Goal: Transaction & Acquisition: Register for event/course

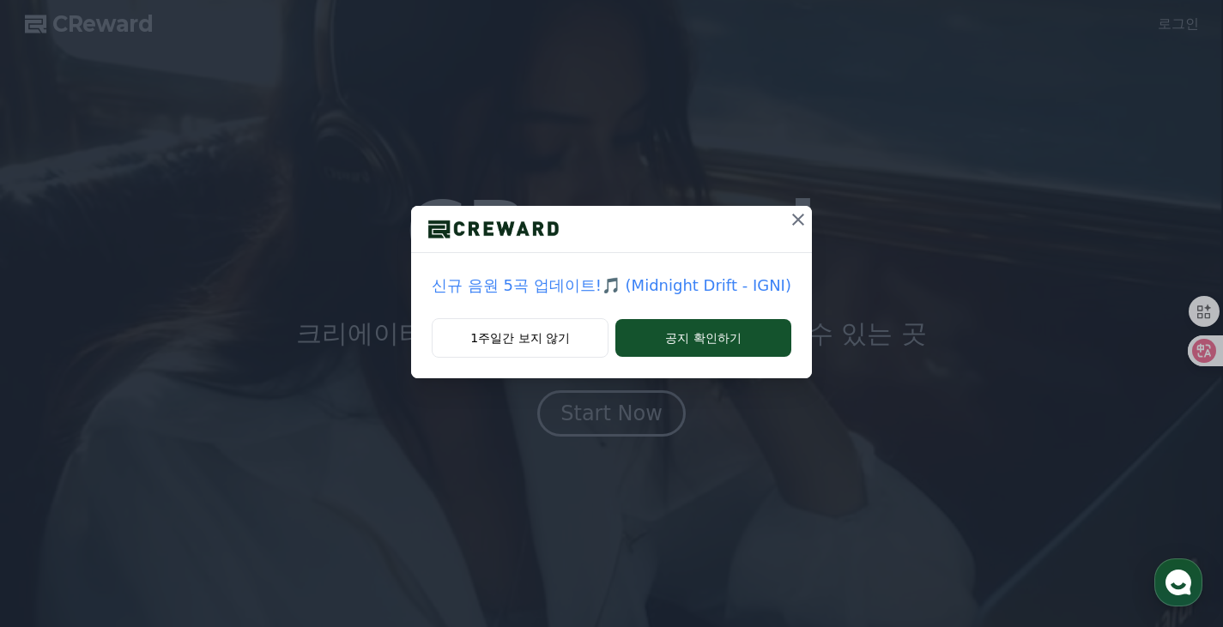
drag, startPoint x: 577, startPoint y: 342, endPoint x: 784, endPoint y: 246, distance: 228.0
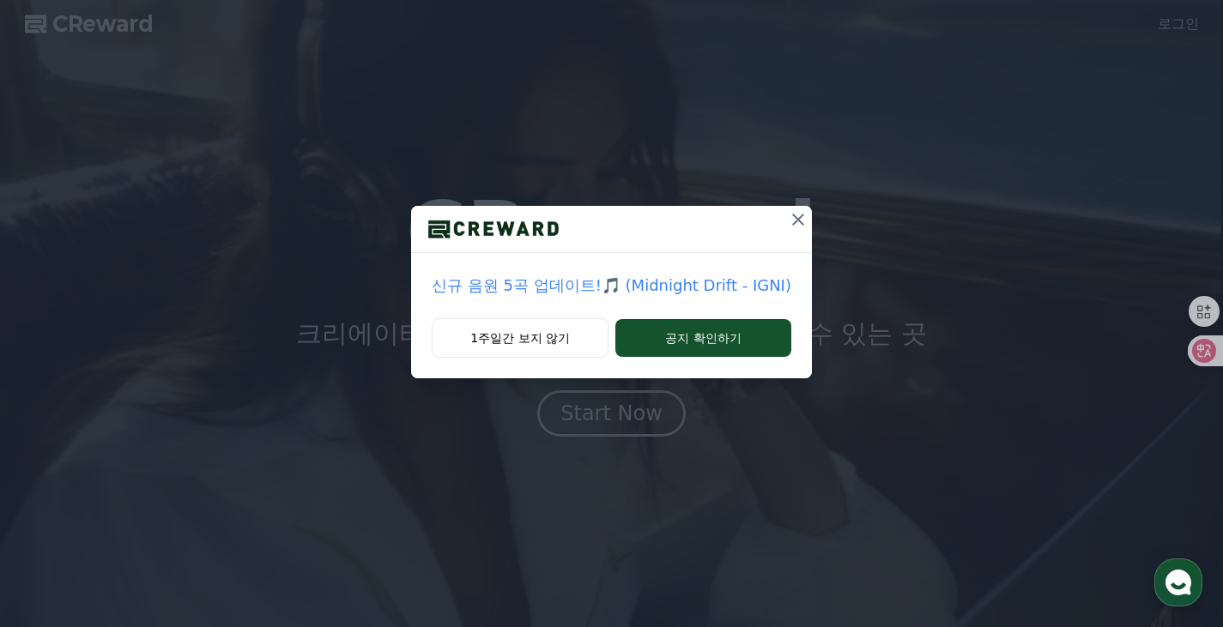
click at [774, 259] on div "신규 음원 5곡 업데이트!🎵 (Midnight Drift - IGNI) 1주일간 보지 않기 공지 확인하기" at bounding box center [611, 292] width 401 height 172
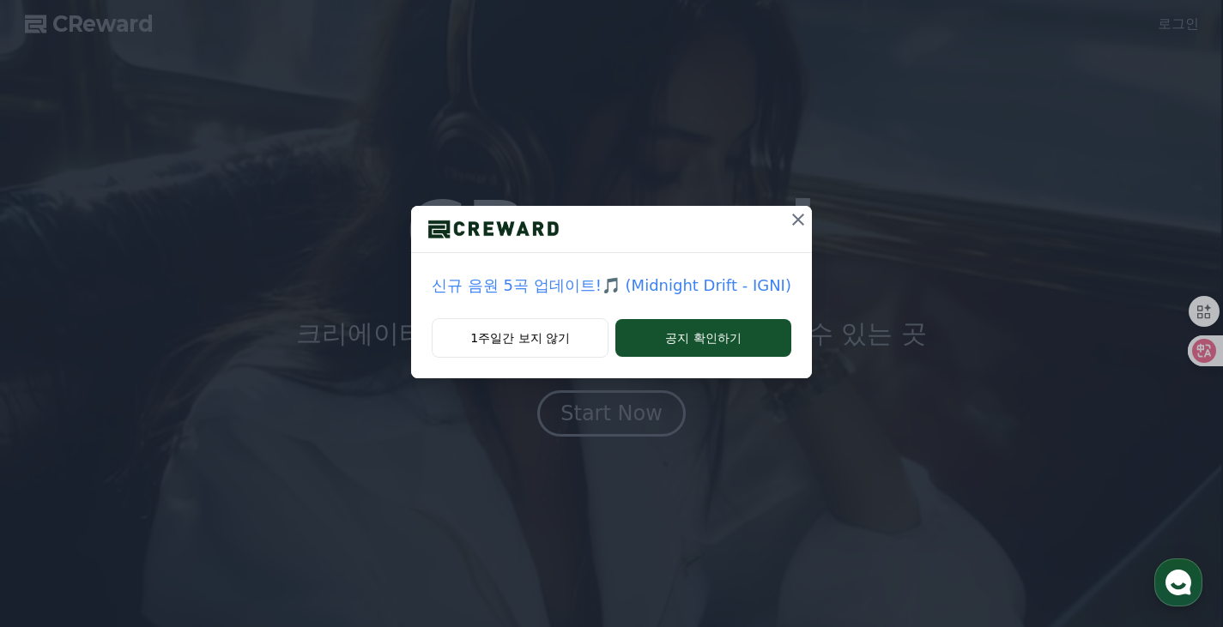
click at [795, 221] on icon at bounding box center [798, 220] width 12 height 12
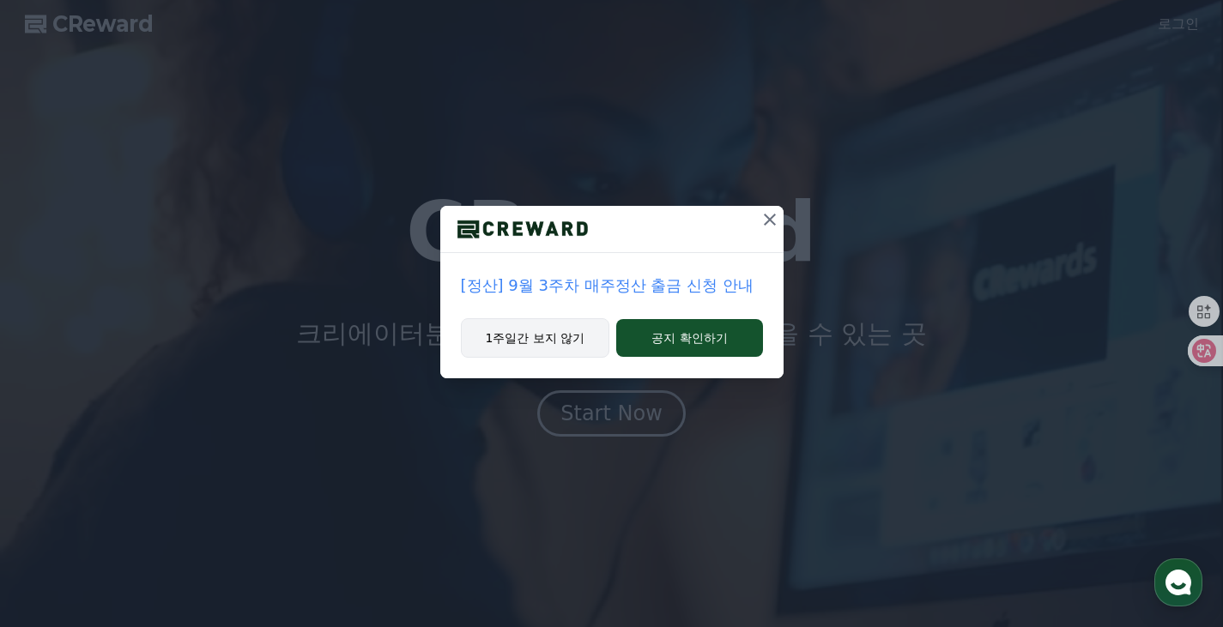
click at [547, 342] on button "1주일간 보지 않기" at bounding box center [535, 337] width 149 height 39
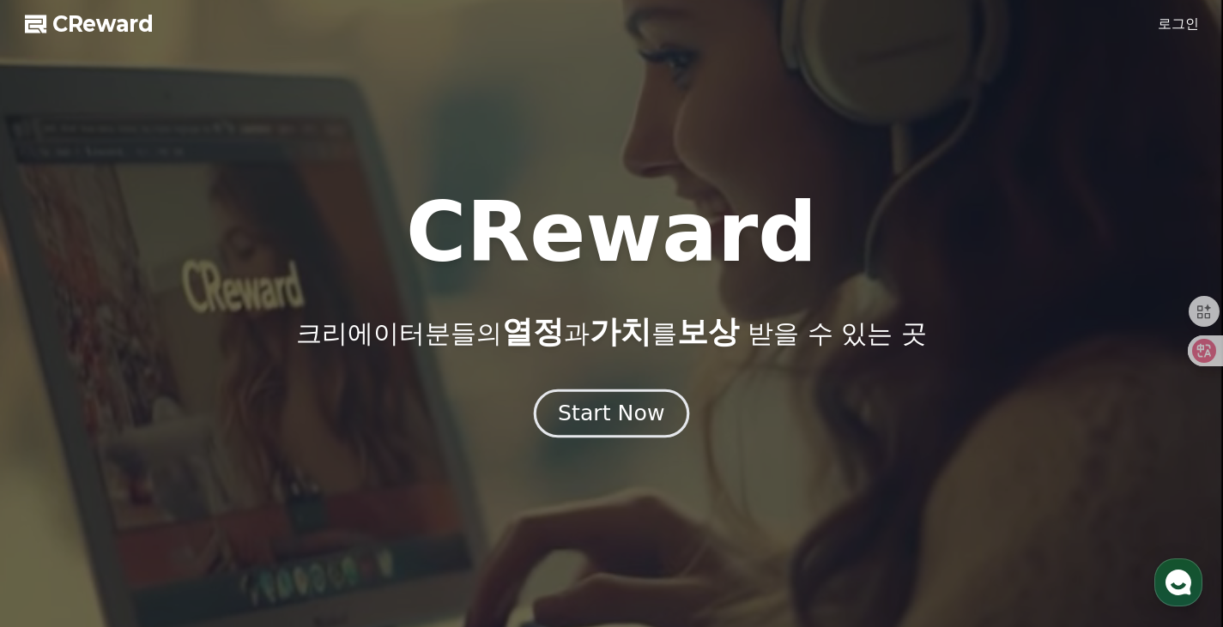
click at [629, 414] on div "Start Now" at bounding box center [611, 413] width 106 height 29
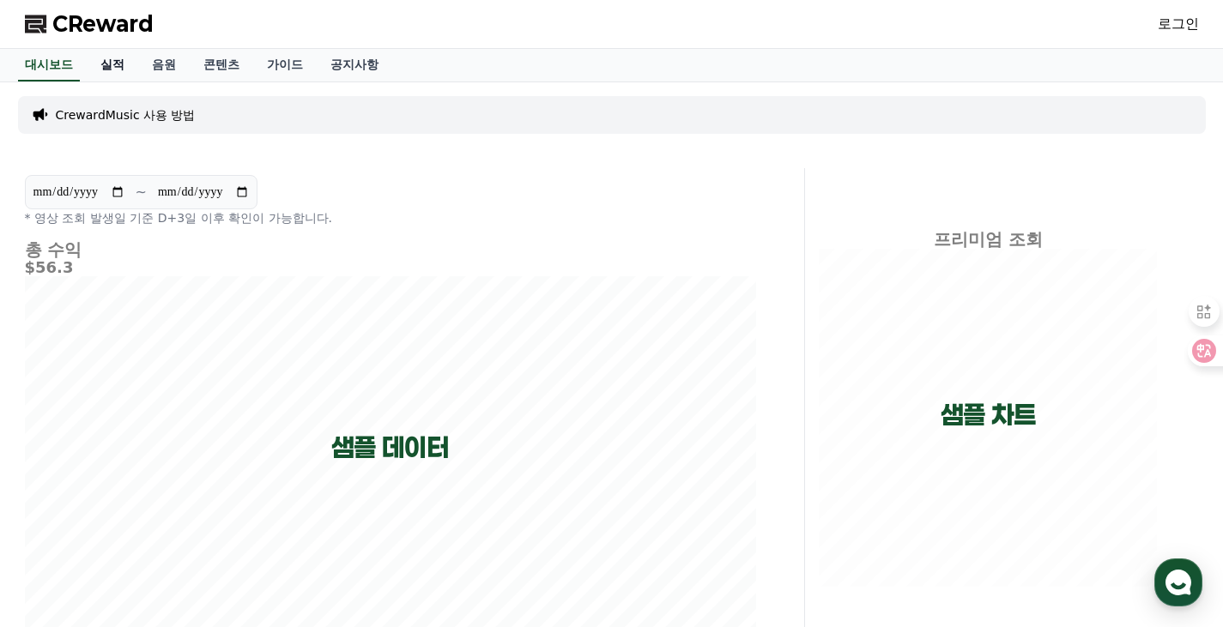
click at [114, 61] on link "실적" at bounding box center [112, 65] width 51 height 33
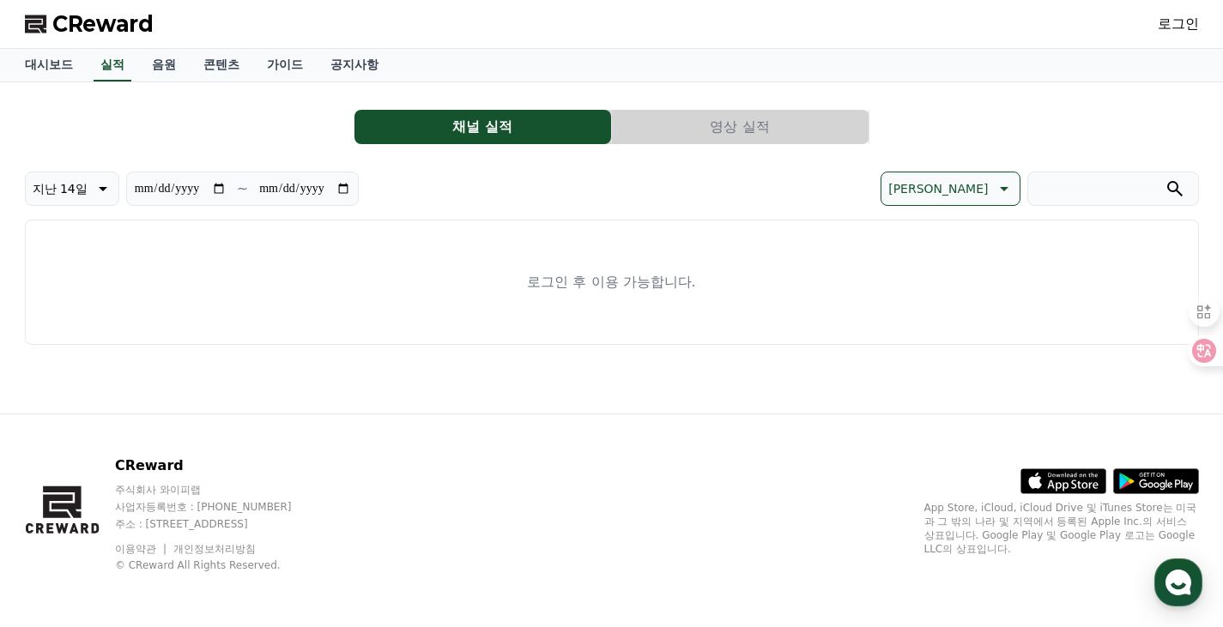
click at [764, 111] on button "영상 실적" at bounding box center [740, 127] width 257 height 34
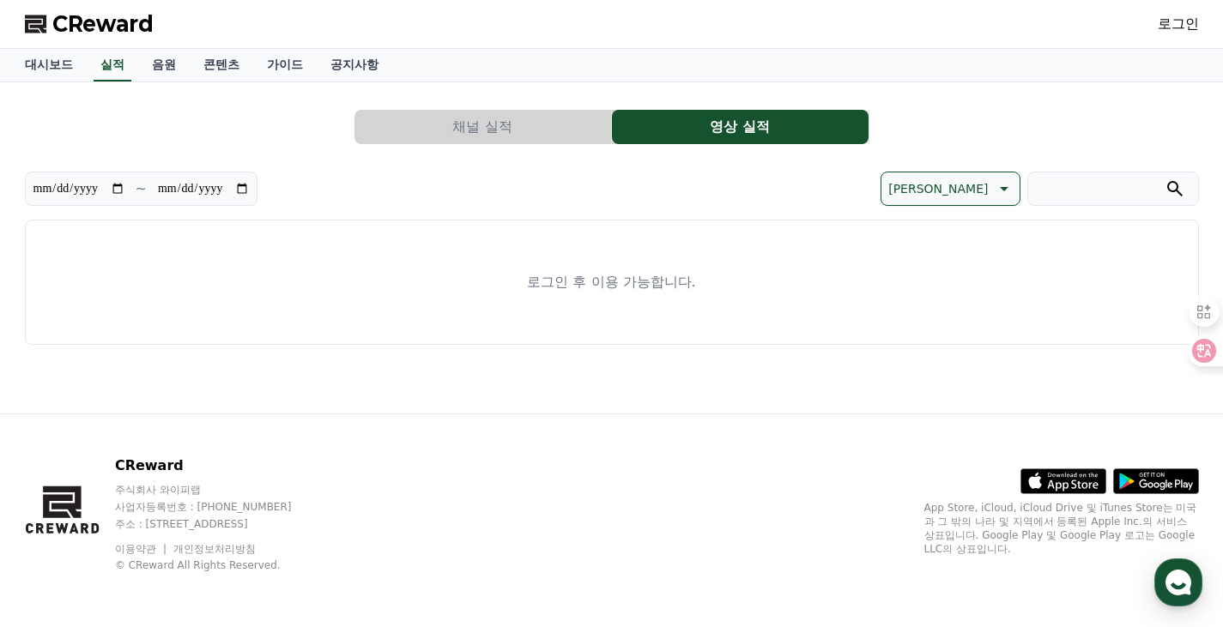
click at [546, 119] on button "채널 실적" at bounding box center [482, 127] width 257 height 34
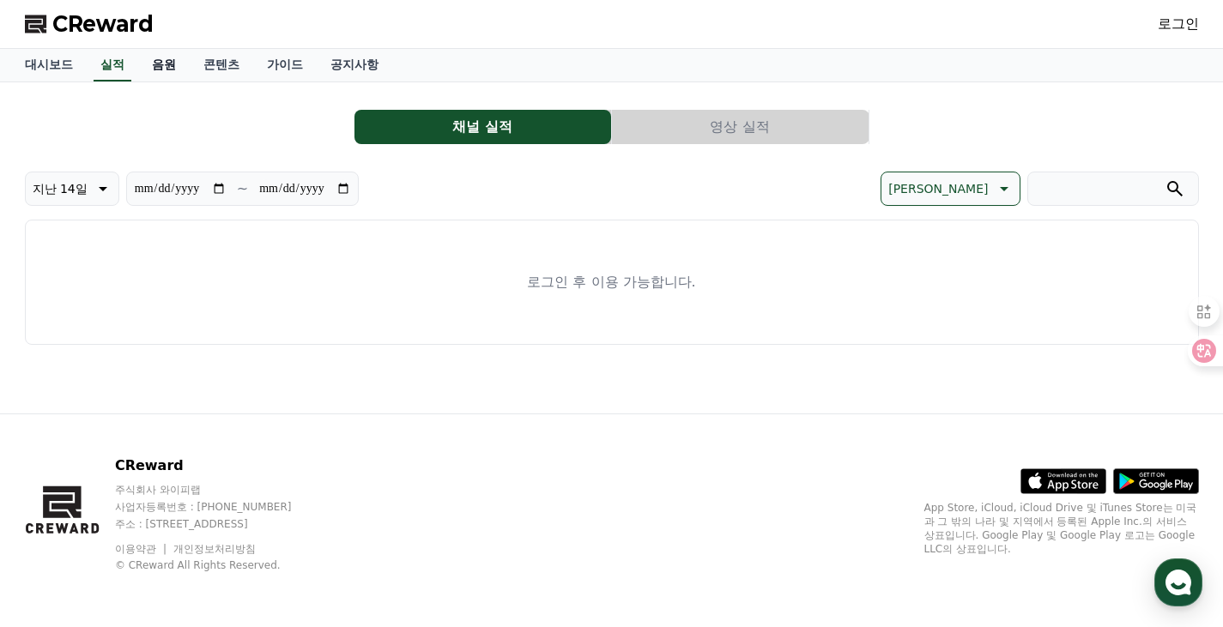
click at [179, 61] on link "음원" at bounding box center [163, 65] width 51 height 33
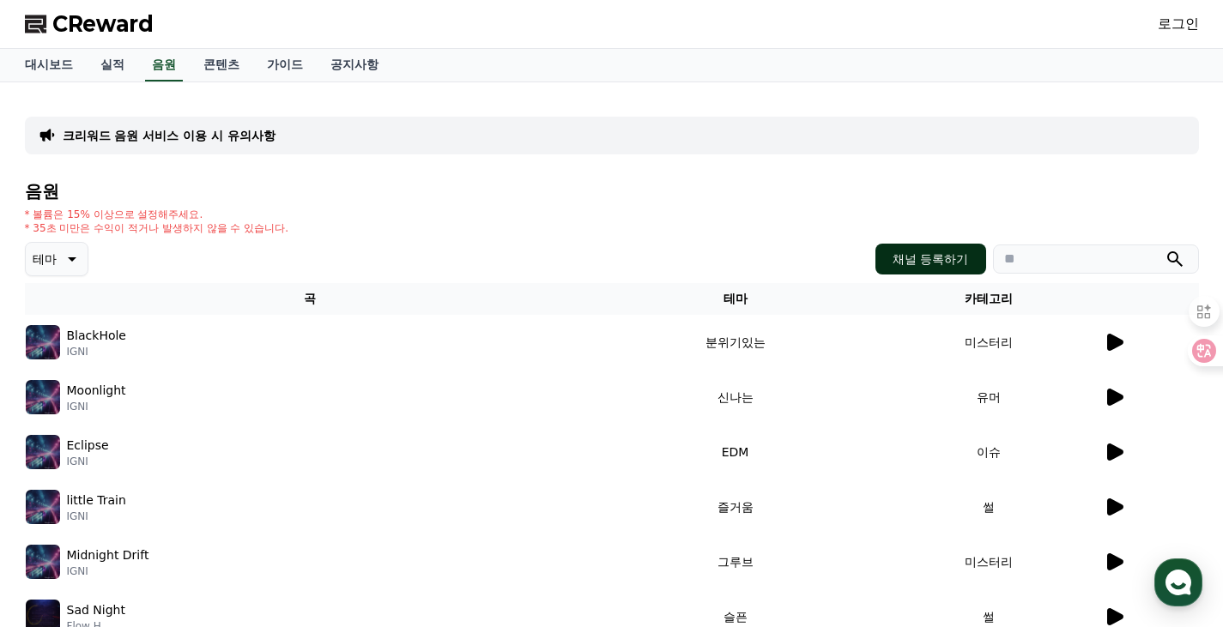
click at [931, 260] on button "채널 등록하기" at bounding box center [930, 259] width 110 height 31
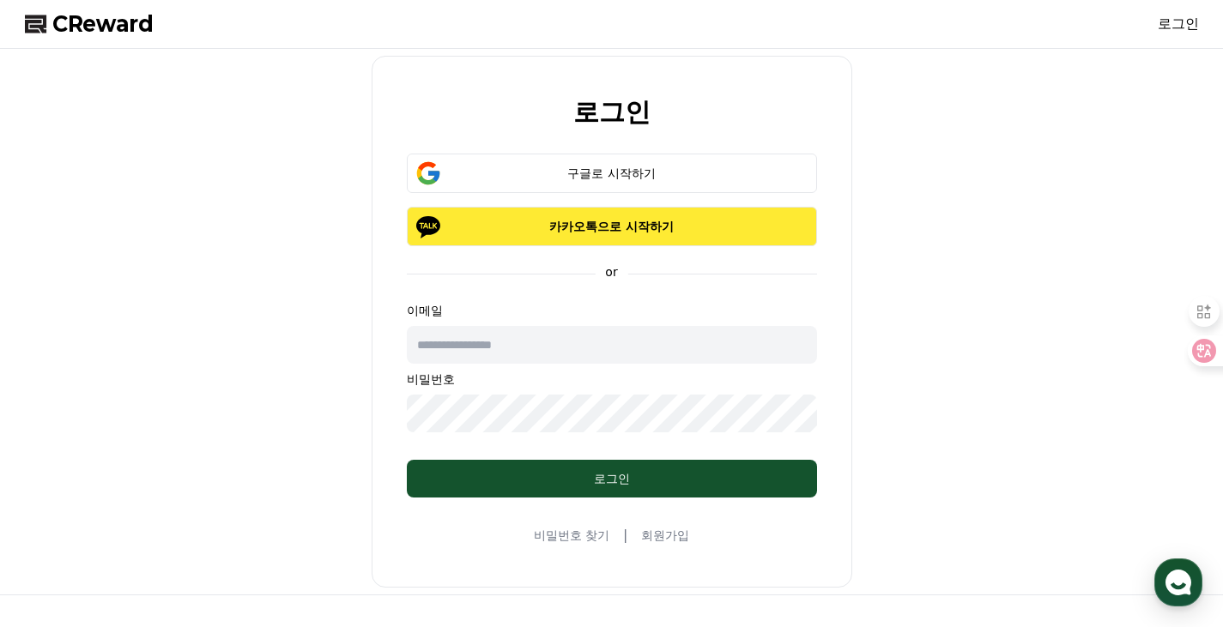
click at [545, 224] on p "카카오톡으로 시작하기" at bounding box center [612, 226] width 360 height 17
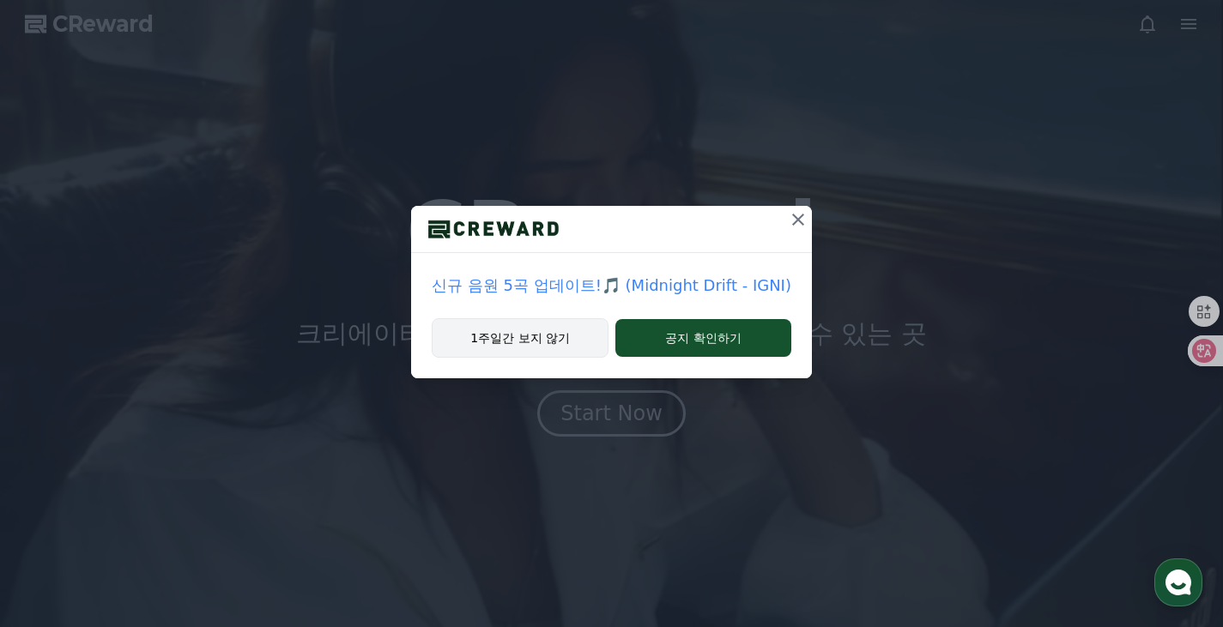
click at [530, 321] on button "1주일간 보지 않기" at bounding box center [520, 337] width 177 height 39
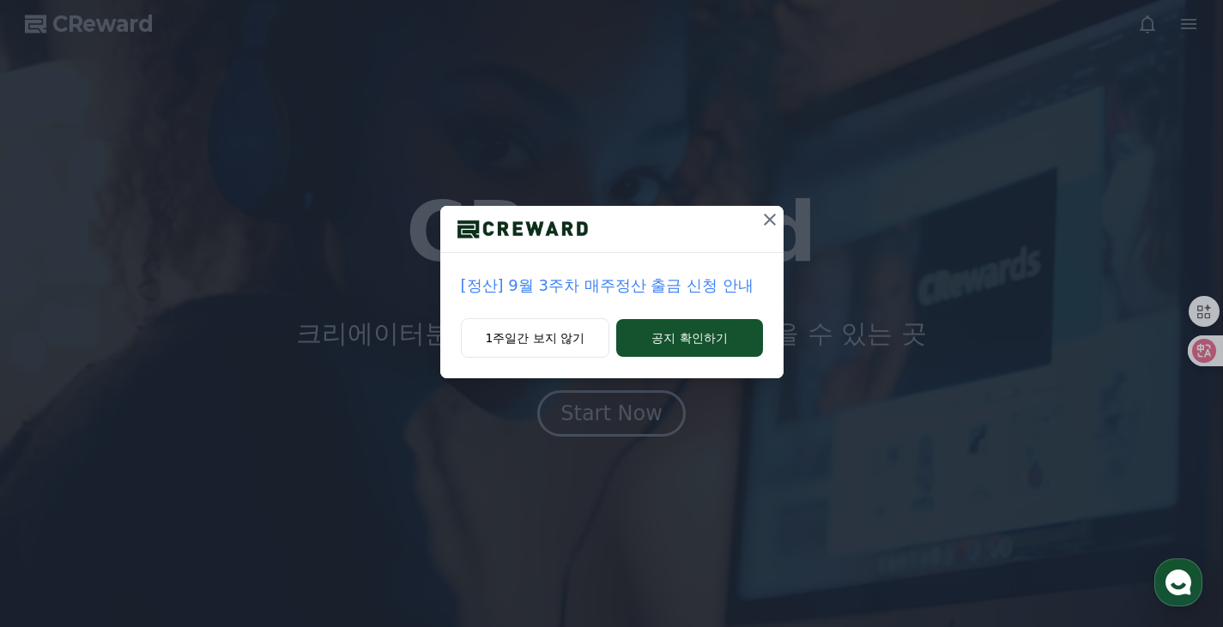
click at [777, 214] on icon at bounding box center [769, 219] width 21 height 21
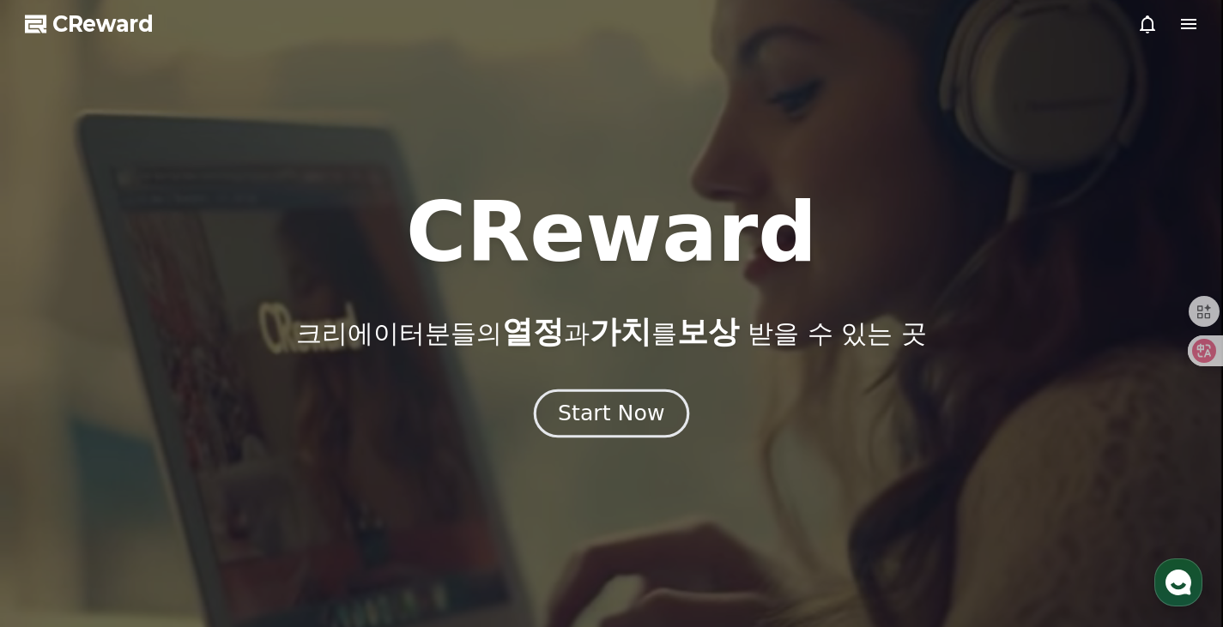
click at [605, 414] on div "Start Now" at bounding box center [611, 413] width 106 height 29
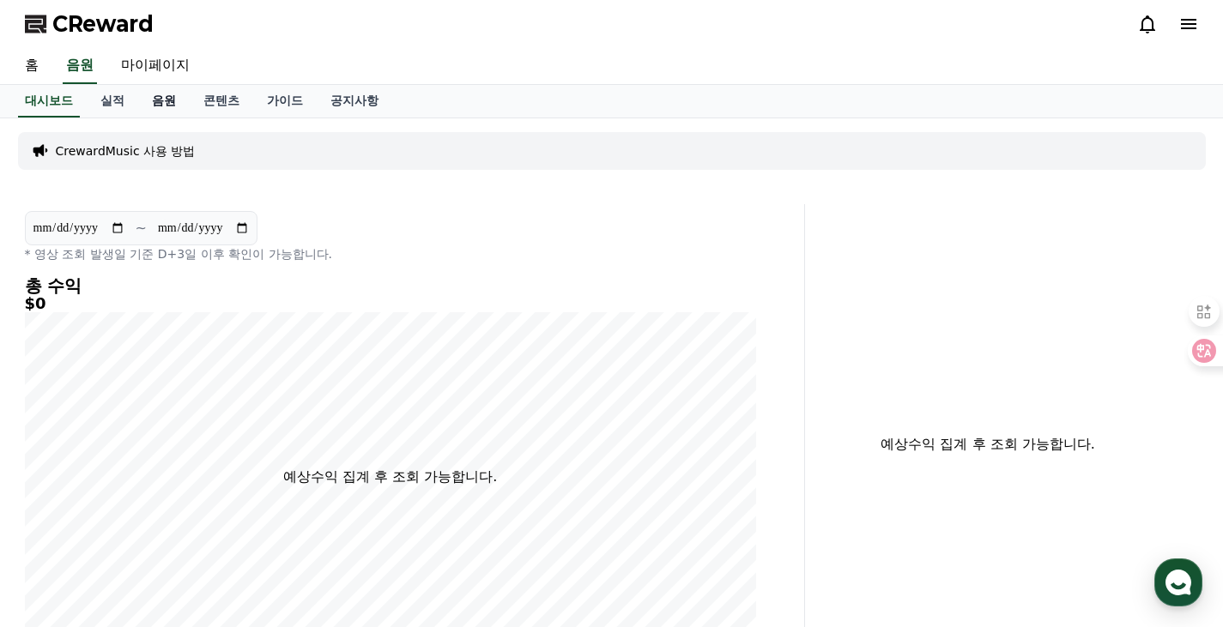
click at [157, 91] on link "음원" at bounding box center [163, 101] width 51 height 33
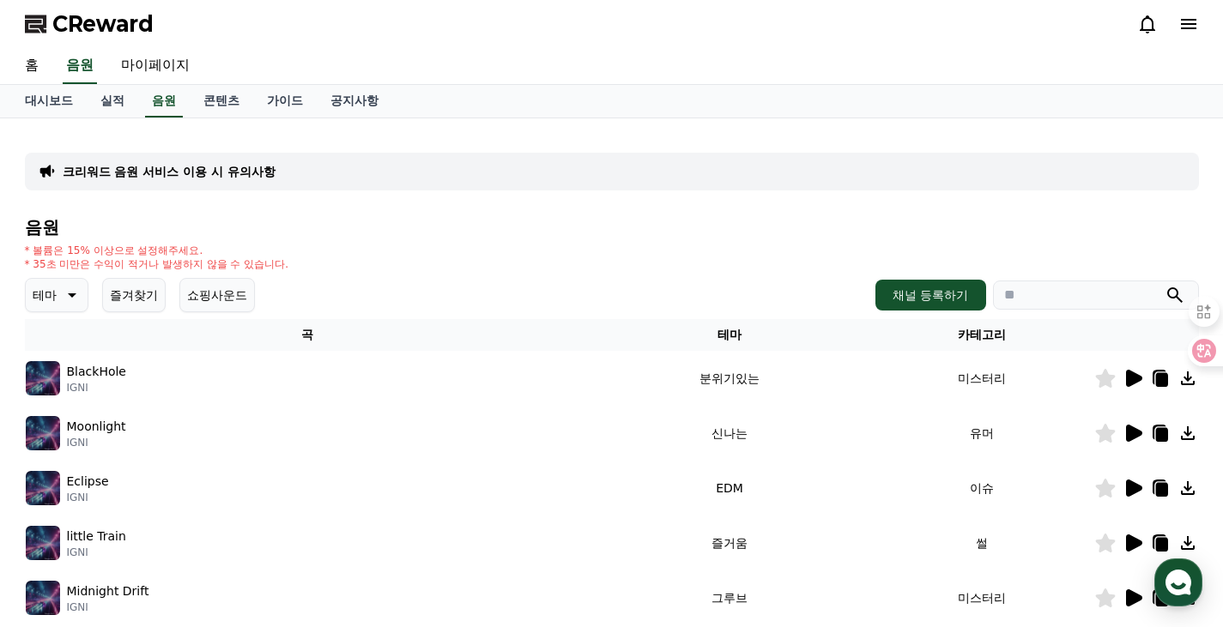
click at [1138, 381] on icon at bounding box center [1132, 378] width 21 height 21
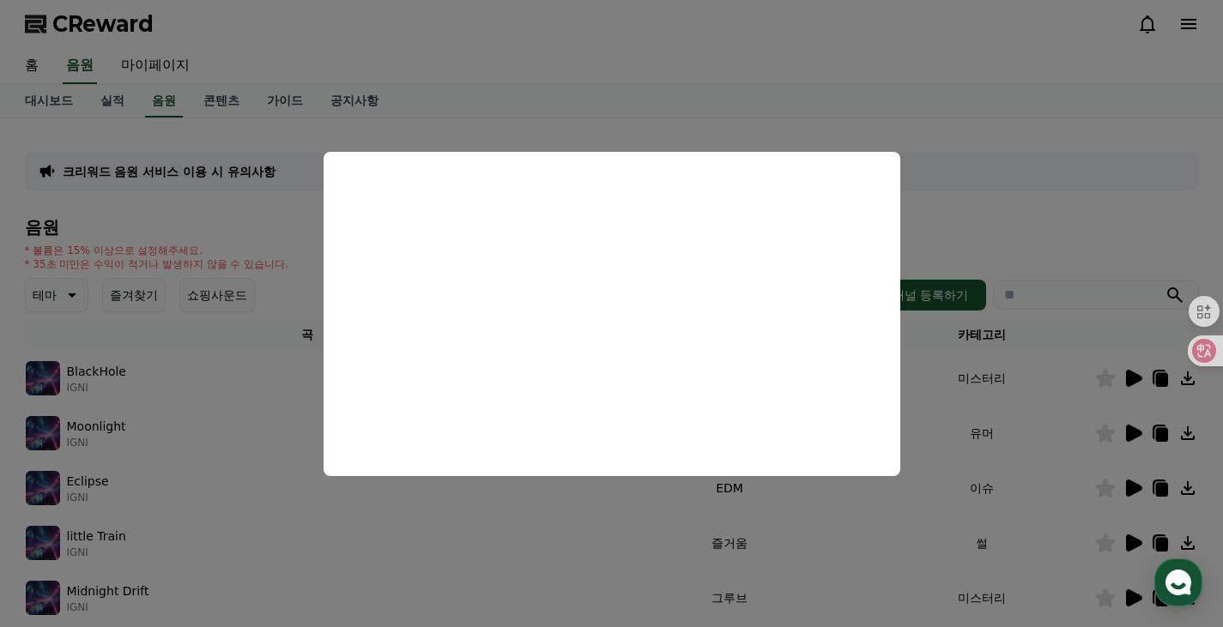
click at [1010, 221] on button "close modal" at bounding box center [611, 313] width 1223 height 627
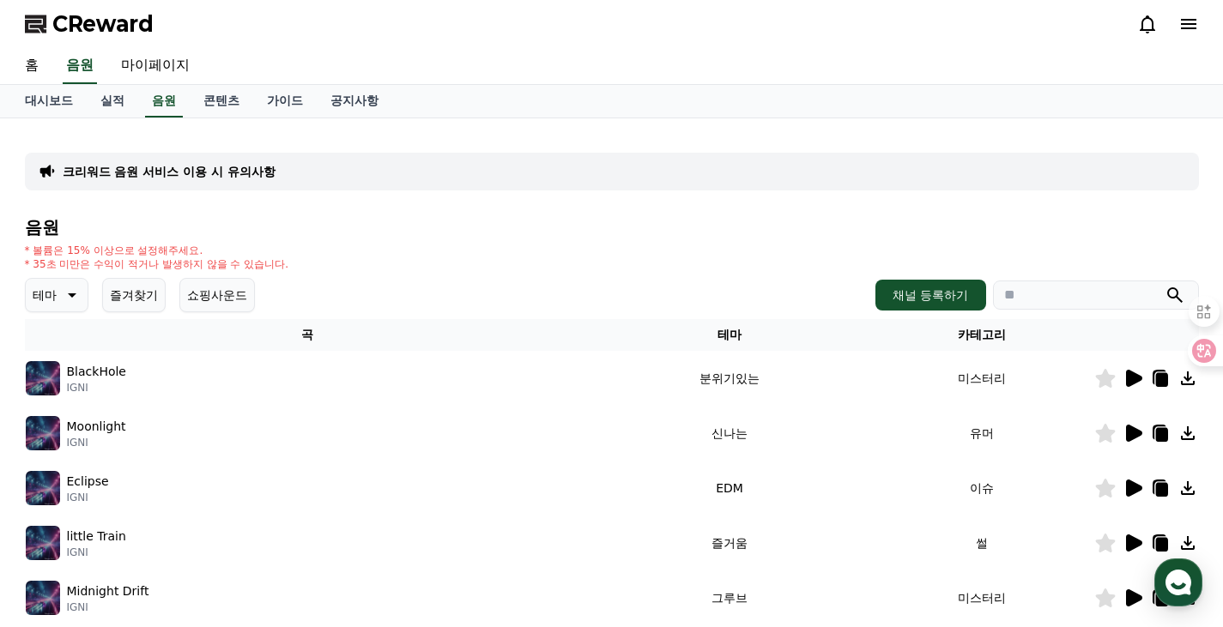
drag, startPoint x: 1130, startPoint y: 1, endPoint x: 698, endPoint y: 232, distance: 490.2
click at [698, 232] on h4 "음원" at bounding box center [612, 227] width 1174 height 19
click at [681, 239] on div "음원 * 볼륨은 15% 이상으로 설정해주세요. * 35초 미만은 수익이 적거나 발생하지 않을 수 있습니다. 테마 즐겨찾기 쇼핑사운드 채널 등록…" at bounding box center [612, 576] width 1174 height 716
